Goal: Task Accomplishment & Management: Manage account settings

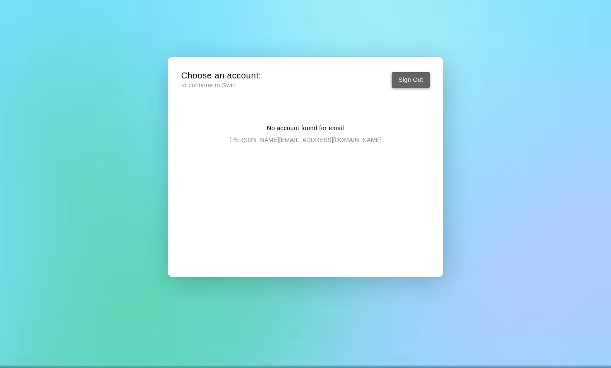
click at [400, 79] on button "Sign Out" at bounding box center [411, 80] width 38 height 16
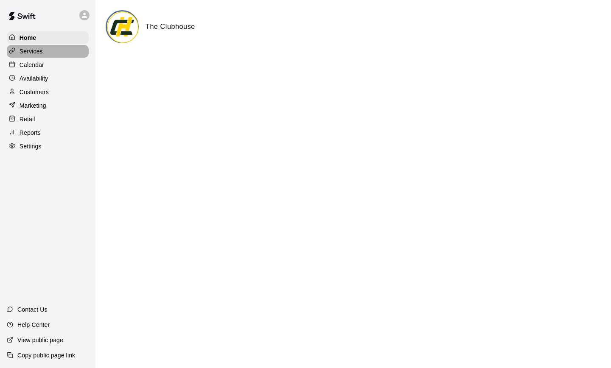
click at [31, 52] on p "Services" at bounding box center [31, 51] width 23 height 8
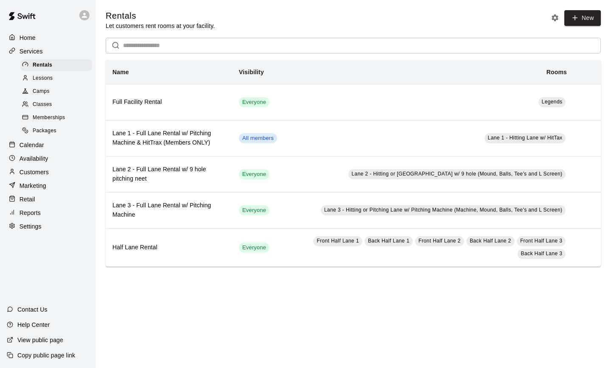
click at [48, 119] on span "Memberships" at bounding box center [49, 118] width 32 height 8
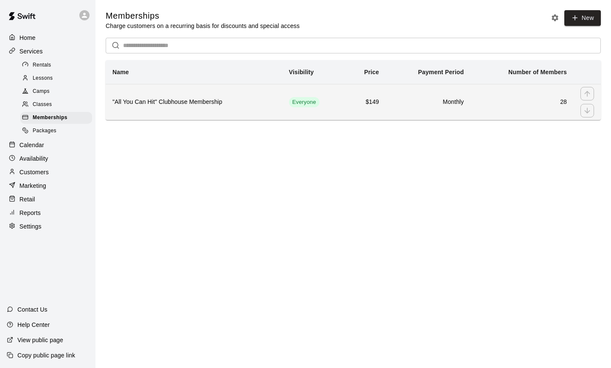
click at [212, 93] on th ""All You Can Hit" Clubhouse Membership" at bounding box center [194, 102] width 176 height 36
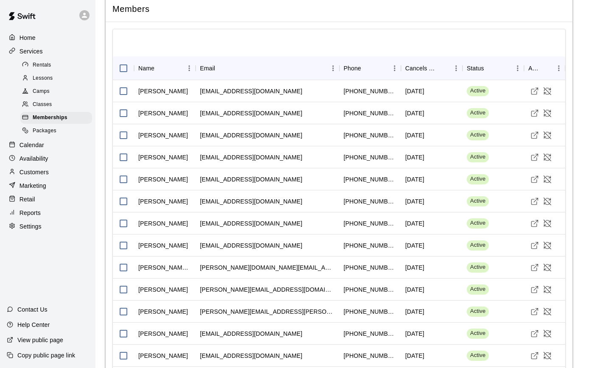
scroll to position [759, 0]
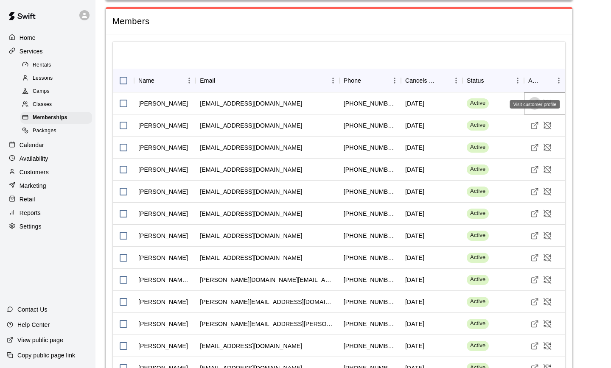
click at [537, 100] on polyline "Visit customer profile" at bounding box center [537, 101] width 2 height 2
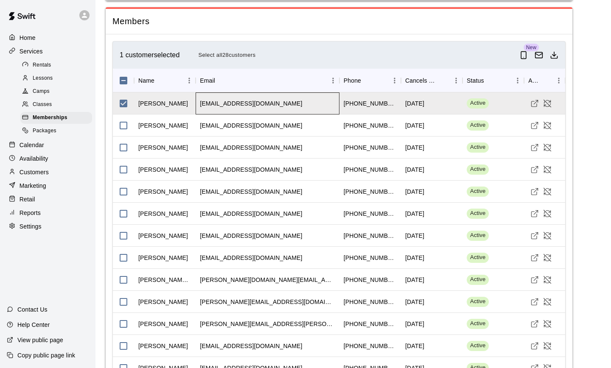
click at [222, 99] on div "stefanieprendergast@gmail.com" at bounding box center [251, 103] width 102 height 8
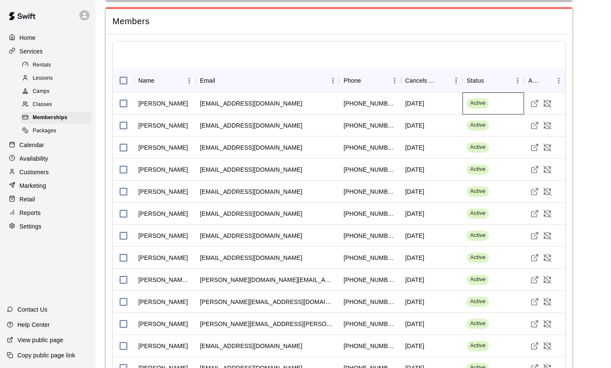
click at [475, 99] on span "Active" at bounding box center [478, 103] width 22 height 8
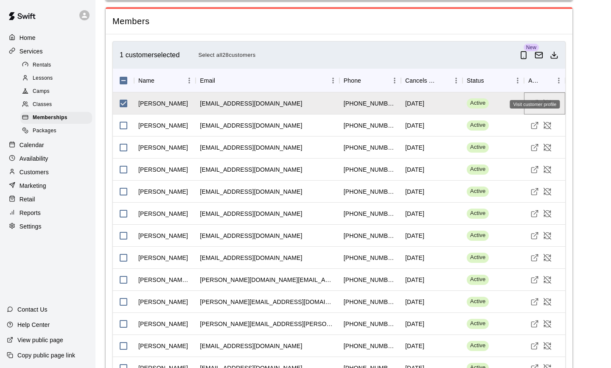
click at [529, 97] on button "Visit customer profile" at bounding box center [534, 103] width 13 height 13
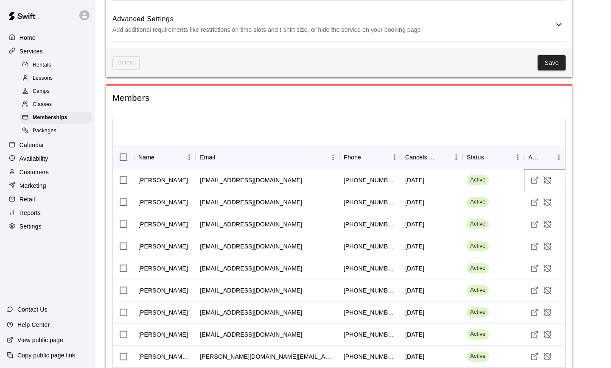
scroll to position [718, 0]
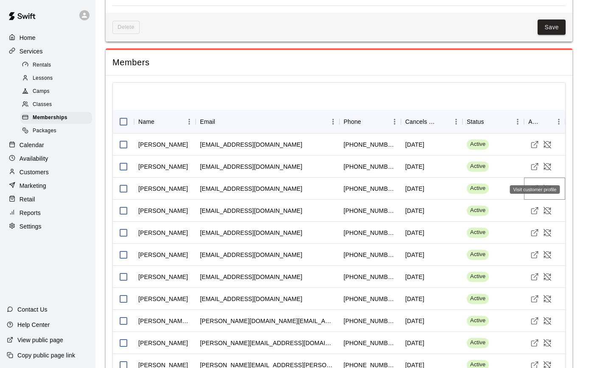
click at [533, 185] on icon "Visit customer profile" at bounding box center [534, 189] width 8 height 8
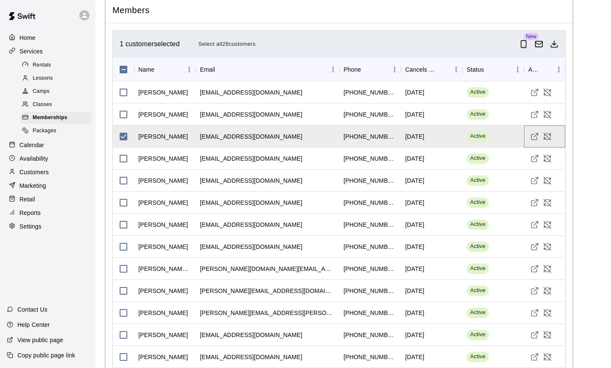
scroll to position [755, 0]
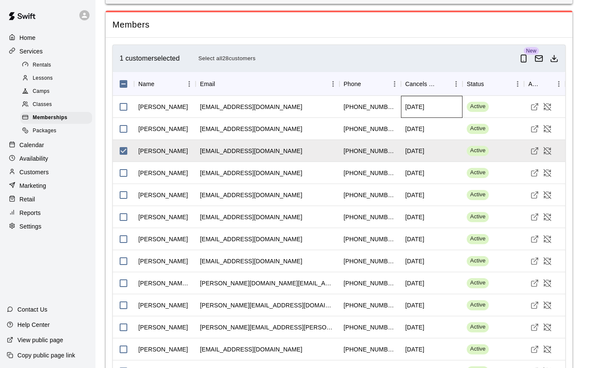
click at [424, 103] on div "September 01 2025" at bounding box center [414, 107] width 19 height 8
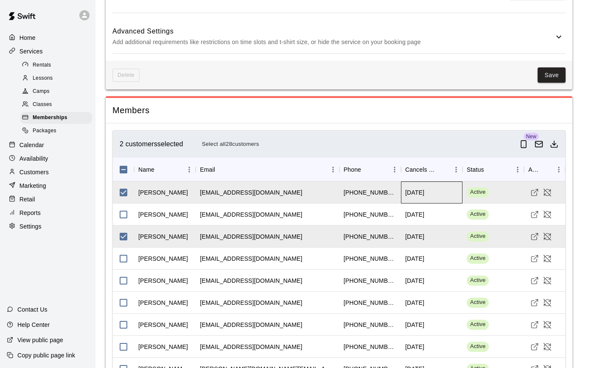
scroll to position [672, 0]
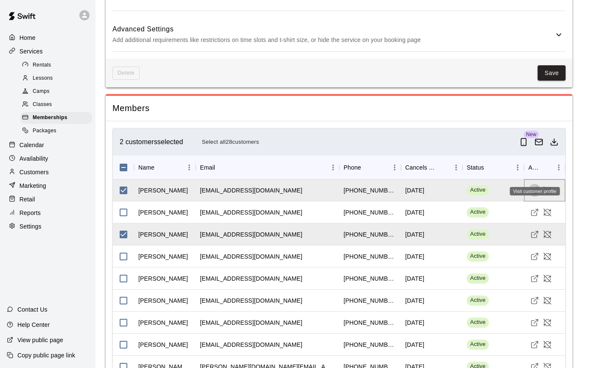
click at [534, 187] on line "Visit customer profile" at bounding box center [536, 189] width 4 height 4
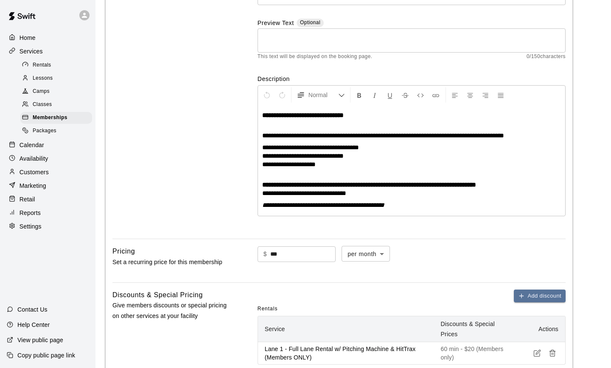
scroll to position [0, 0]
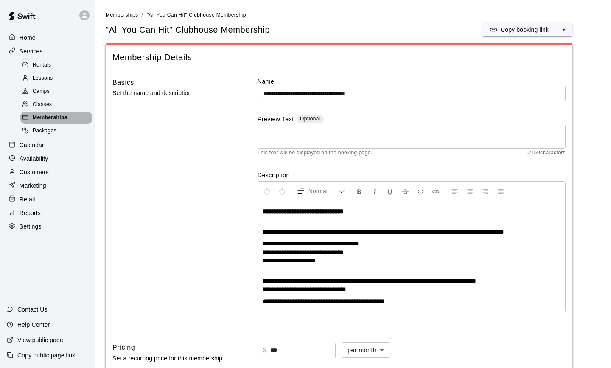
click at [47, 117] on span "Memberships" at bounding box center [50, 118] width 35 height 8
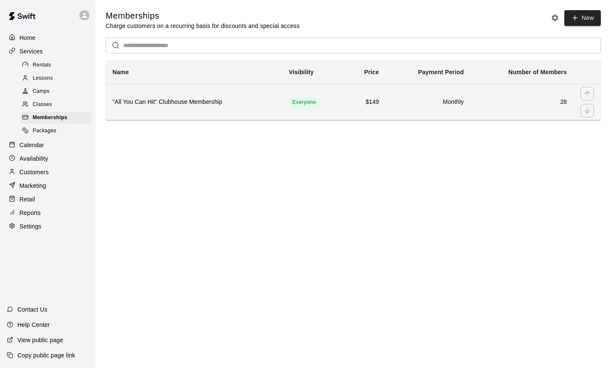
click at [203, 96] on th ""All You Can Hit" Clubhouse Membership" at bounding box center [194, 102] width 176 height 36
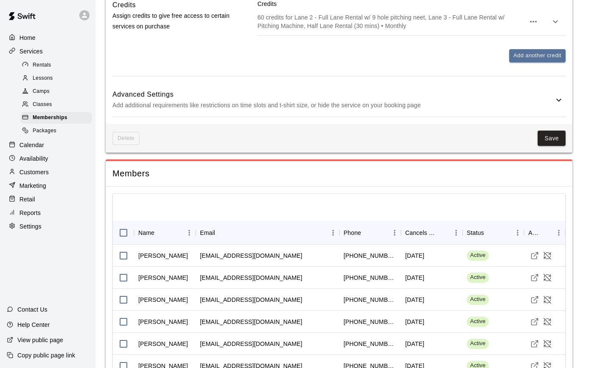
scroll to position [735, 0]
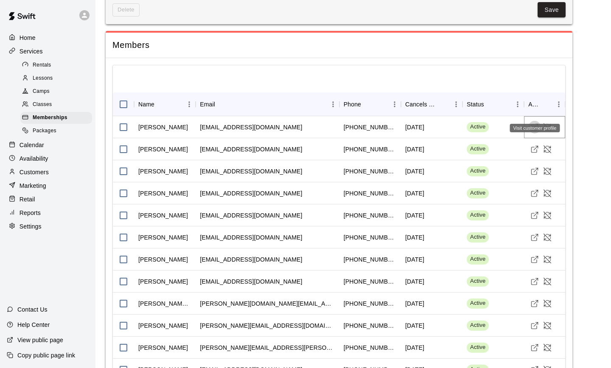
click at [533, 125] on icon "Visit customer profile" at bounding box center [534, 128] width 6 height 6
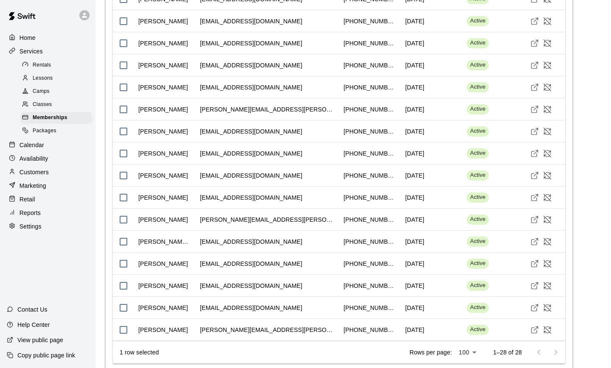
scroll to position [1135, 0]
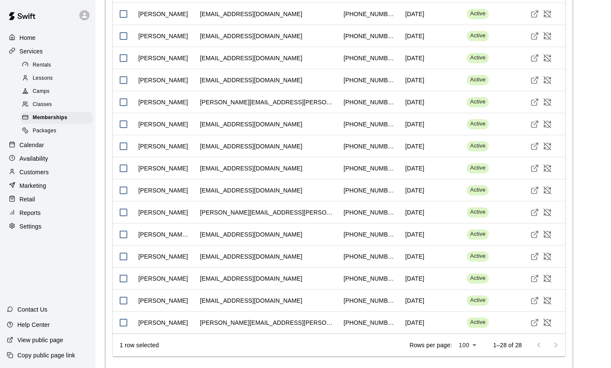
click at [554, 337] on div at bounding box center [547, 345] width 34 height 17
click at [531, 321] on icon "Visit customer profile" at bounding box center [534, 324] width 6 height 6
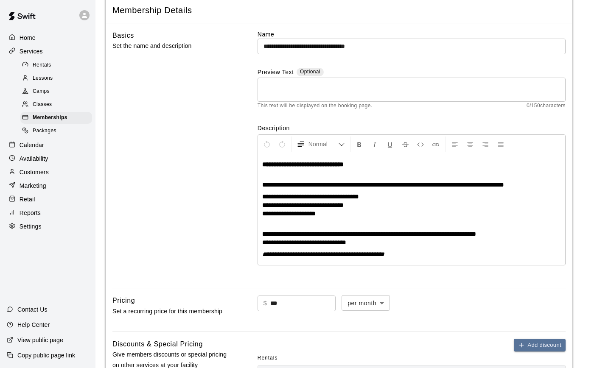
scroll to position [0, 0]
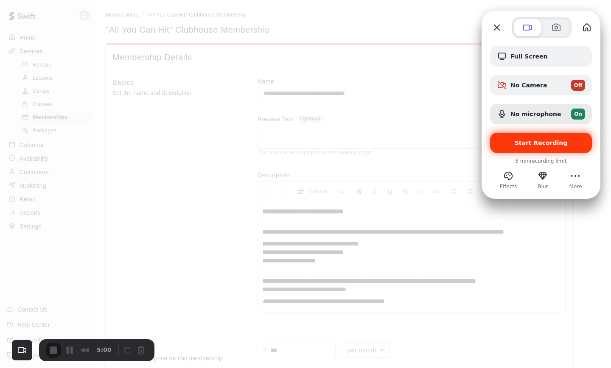
click at [547, 143] on span "Start Recording" at bounding box center [541, 143] width 53 height 7
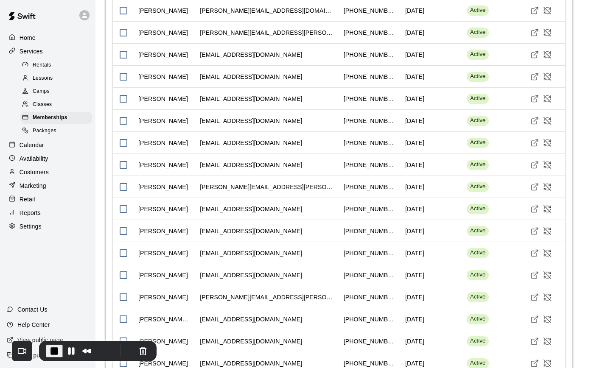
scroll to position [1135, 0]
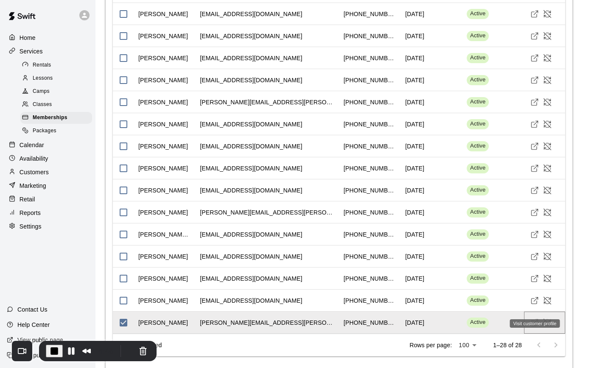
click at [532, 319] on icon "Visit customer profile" at bounding box center [534, 323] width 8 height 8
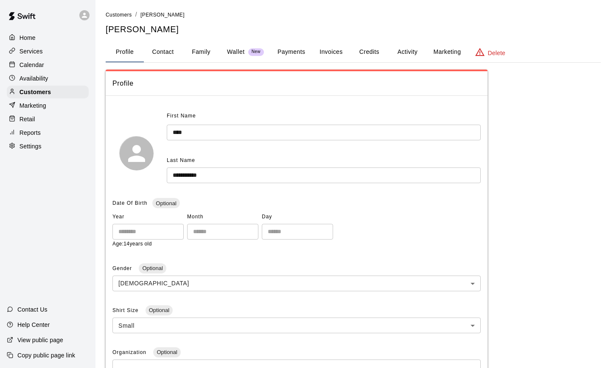
click at [295, 53] on button "Payments" at bounding box center [291, 52] width 41 height 20
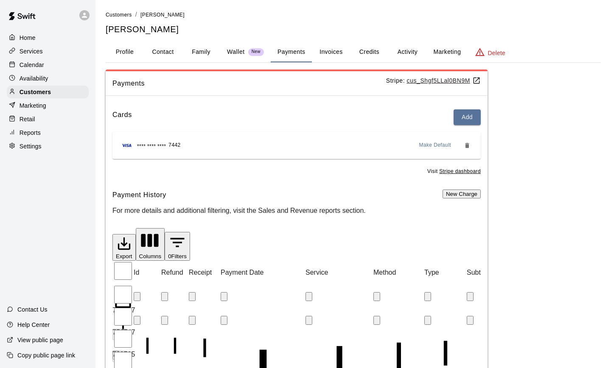
click at [432, 81] on u "cus_Shgf5LLal0BN9M" at bounding box center [444, 80] width 74 height 7
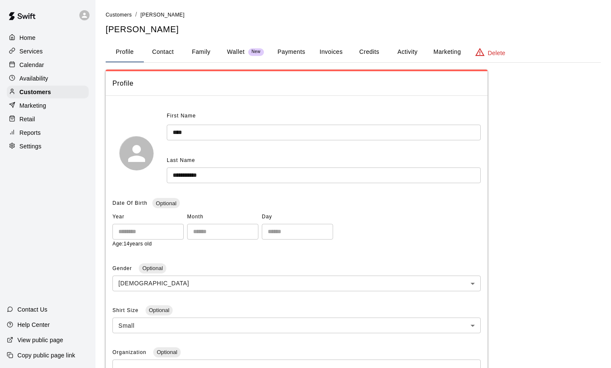
click at [294, 55] on button "Payments" at bounding box center [291, 52] width 41 height 20
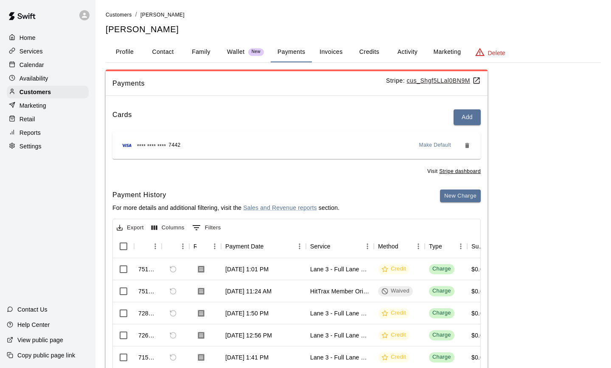
scroll to position [10, 0]
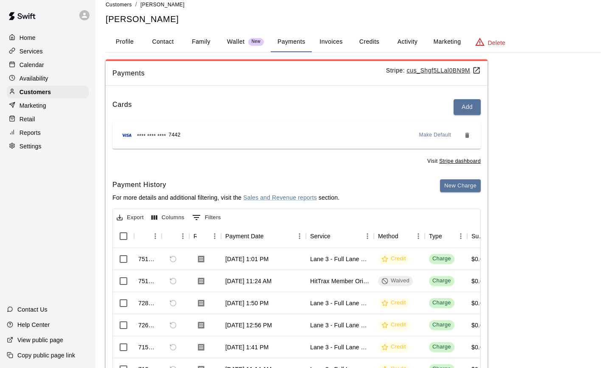
click at [461, 157] on span "Visit Stripe dashboard" at bounding box center [453, 161] width 53 height 8
click at [460, 162] on u "Stripe dashboard" at bounding box center [460, 161] width 42 height 6
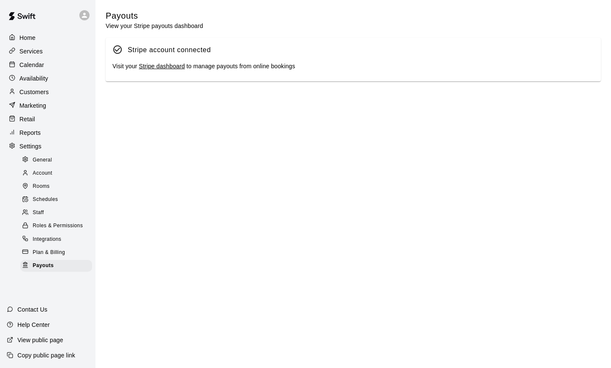
click at [167, 68] on link "Stripe dashboard" at bounding box center [162, 66] width 46 height 7
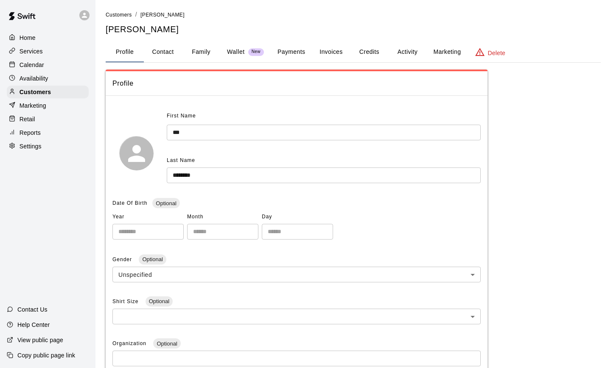
click at [294, 54] on button "Payments" at bounding box center [291, 52] width 41 height 20
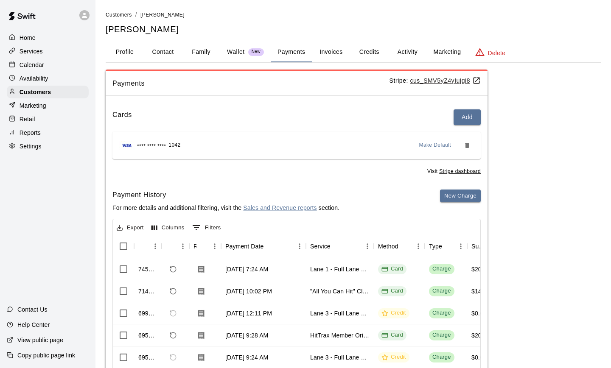
click at [431, 80] on u "cus_SMV5yZ4yIujgi8" at bounding box center [445, 80] width 71 height 7
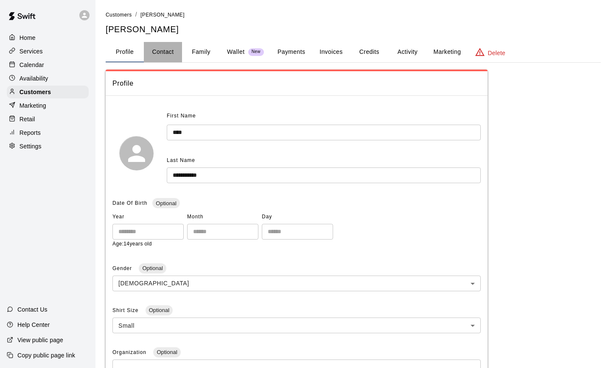
click at [173, 53] on button "Contact" at bounding box center [163, 52] width 38 height 20
select select "**"
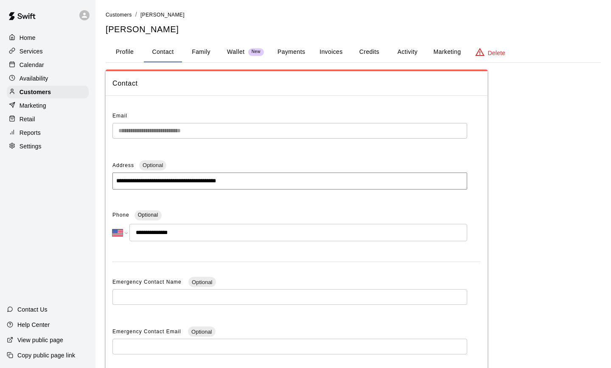
click at [197, 52] on button "Family" at bounding box center [201, 52] width 38 height 20
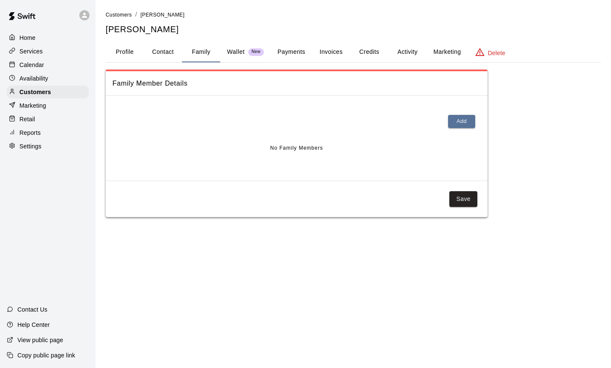
click at [227, 54] on p "Wallet" at bounding box center [236, 52] width 18 height 9
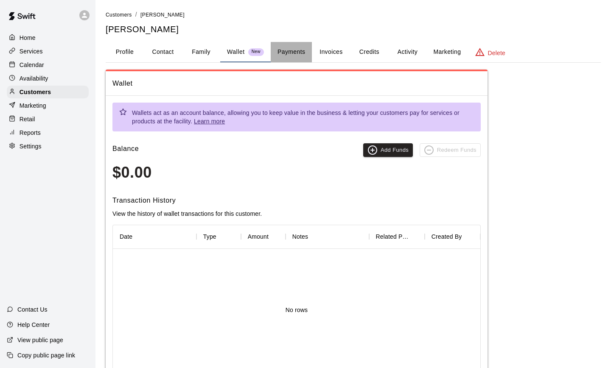
click at [282, 57] on button "Payments" at bounding box center [291, 52] width 41 height 20
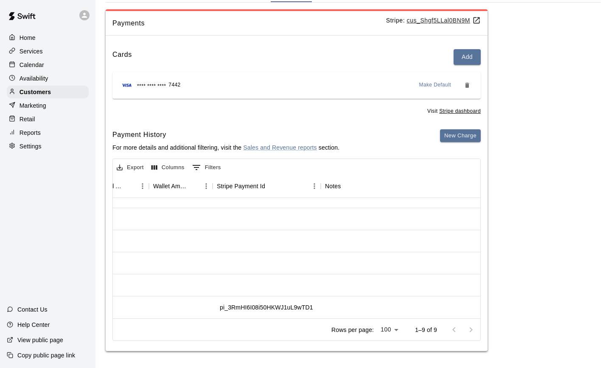
scroll to position [78, 774]
click at [256, 306] on div "pi_3RmHI6I08i50HKWJ1uL9wTD1" at bounding box center [253, 307] width 93 height 8
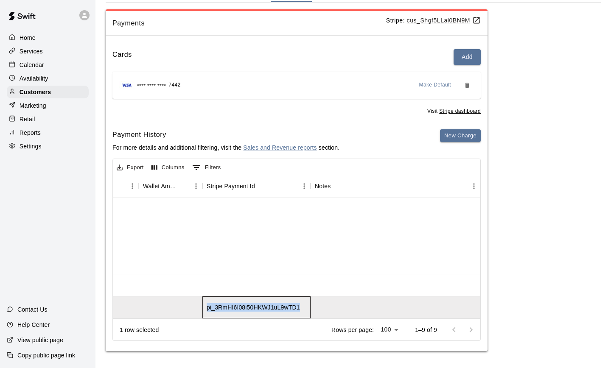
click at [256, 306] on div "pi_3RmHI6I08i50HKWJ1uL9wTD1" at bounding box center [253, 307] width 93 height 8
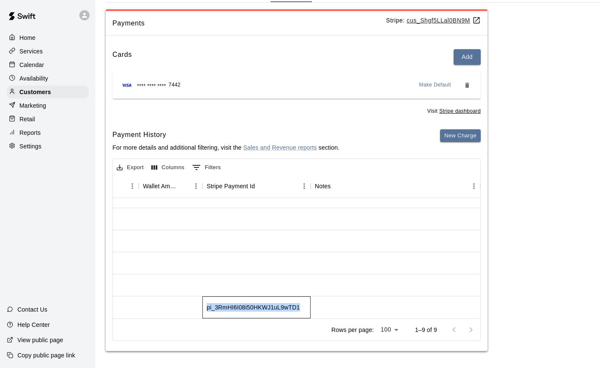
copy div "pi_3RmHI6I08i50HKWJ1uL9wTD1"
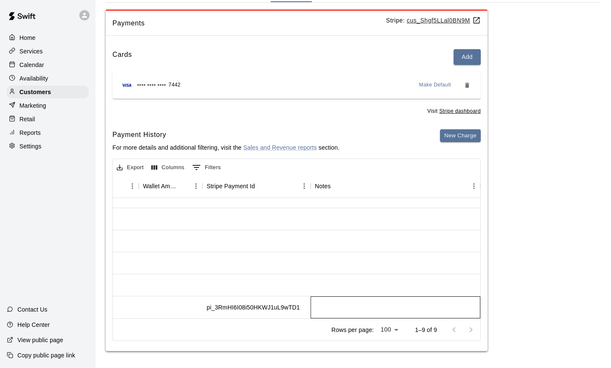
click at [318, 308] on div at bounding box center [395, 307] width 170 height 22
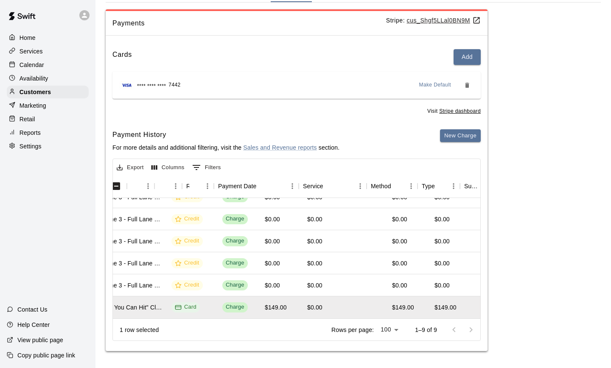
scroll to position [78, 0]
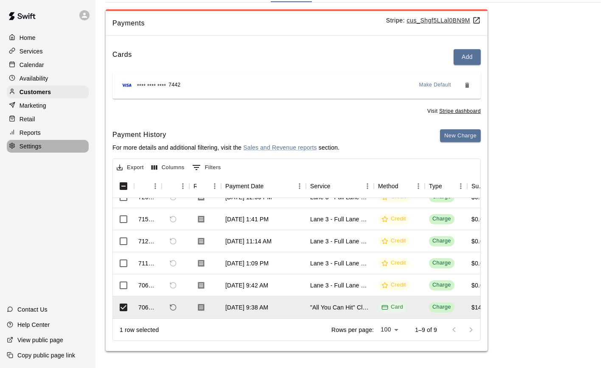
click at [34, 145] on p "Settings" at bounding box center [31, 146] width 22 height 8
select select "**"
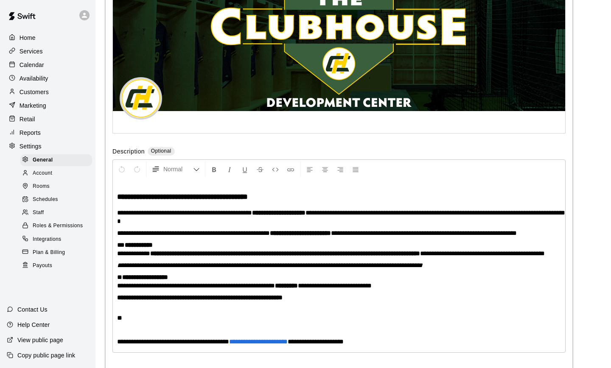
scroll to position [1843, 0]
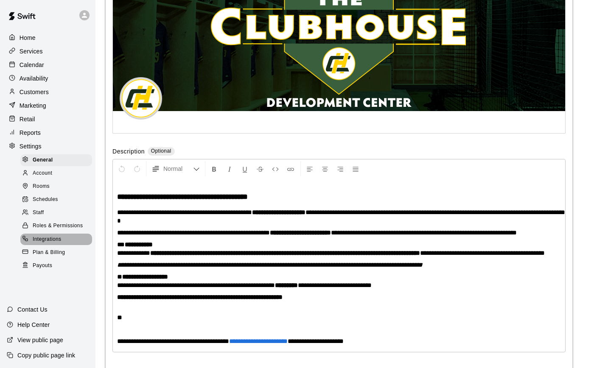
click at [44, 242] on span "Integrations" at bounding box center [47, 239] width 29 height 8
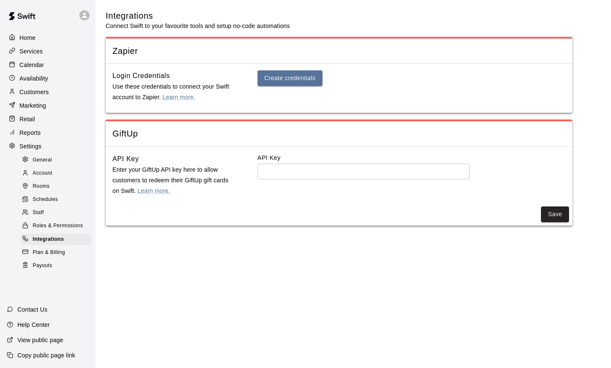
click at [45, 252] on span "Plan & Billing" at bounding box center [49, 253] width 32 height 8
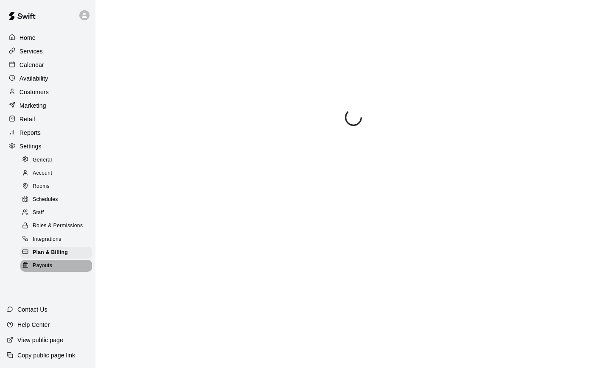
click at [44, 267] on span "Payouts" at bounding box center [43, 266] width 20 height 8
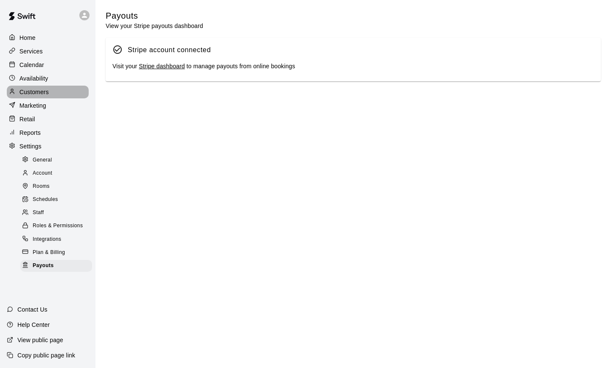
click at [34, 88] on p "Customers" at bounding box center [34, 92] width 29 height 8
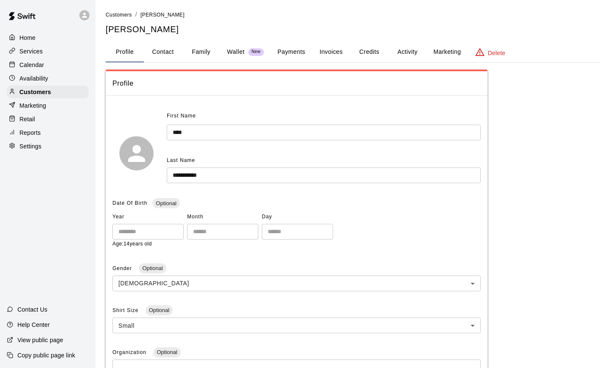
click at [295, 55] on button "Payments" at bounding box center [291, 52] width 41 height 20
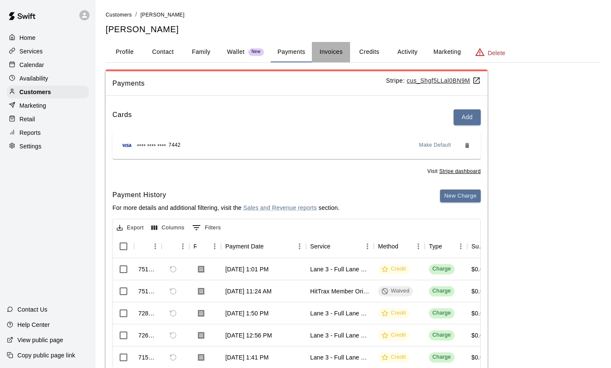
click at [343, 56] on button "Invoices" at bounding box center [331, 52] width 38 height 20
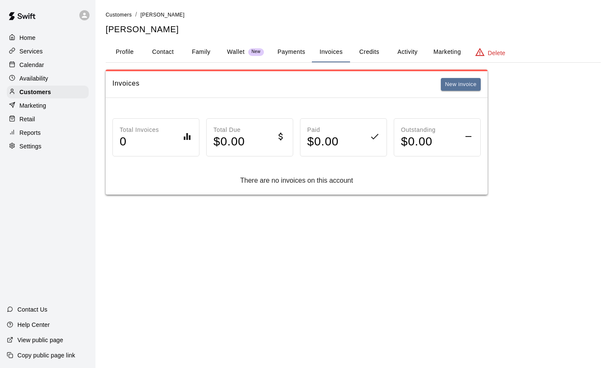
click at [294, 53] on button "Payments" at bounding box center [291, 52] width 41 height 20
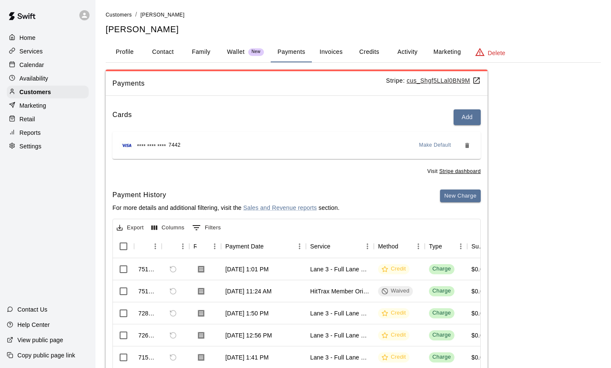
click at [422, 78] on u "cus_Shgf5LLal0BN9M" at bounding box center [444, 80] width 74 height 7
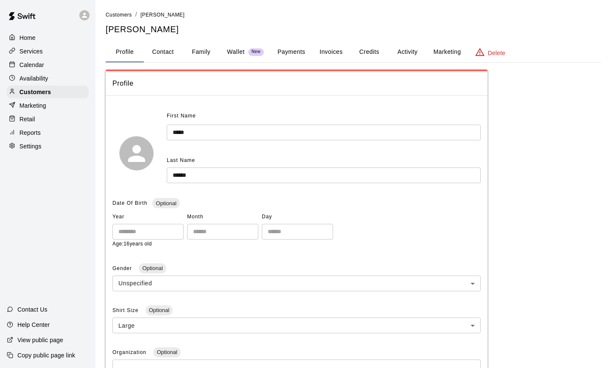
click at [288, 46] on button "Payments" at bounding box center [291, 52] width 41 height 20
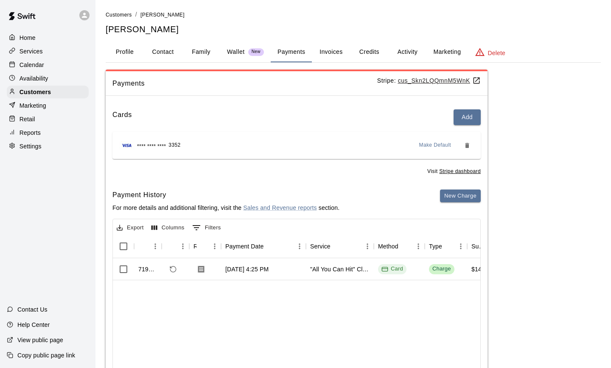
click at [428, 80] on u "cus_Skn2LQQmnM5WnK" at bounding box center [439, 80] width 83 height 7
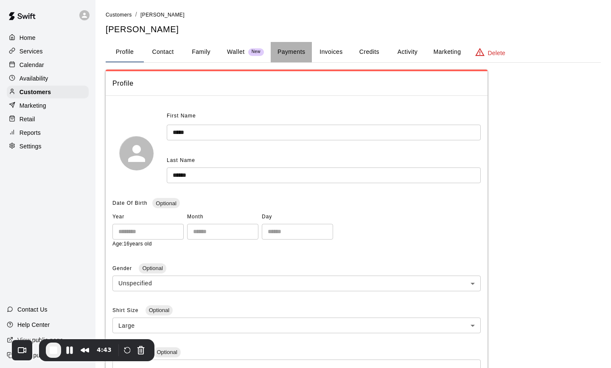
click at [289, 49] on button "Payments" at bounding box center [291, 52] width 41 height 20
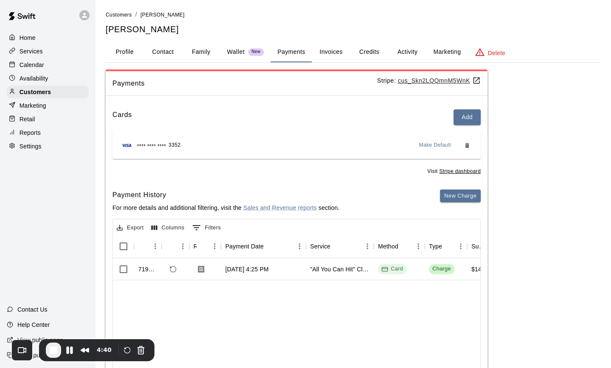
click at [428, 80] on u "cus_Skn2LQQmnM5WnK" at bounding box center [439, 80] width 83 height 7
